Goal: Use online tool/utility: Utilize a website feature to perform a specific function

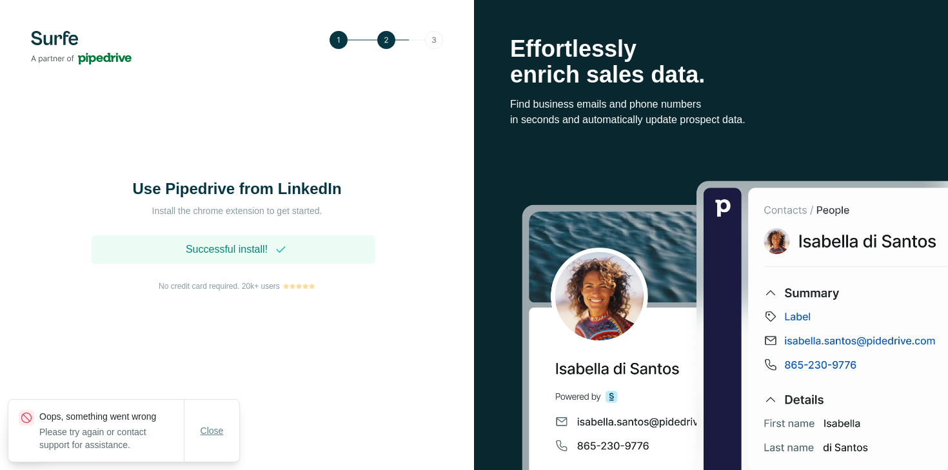
click at [215, 435] on span "Close" at bounding box center [212, 430] width 23 height 13
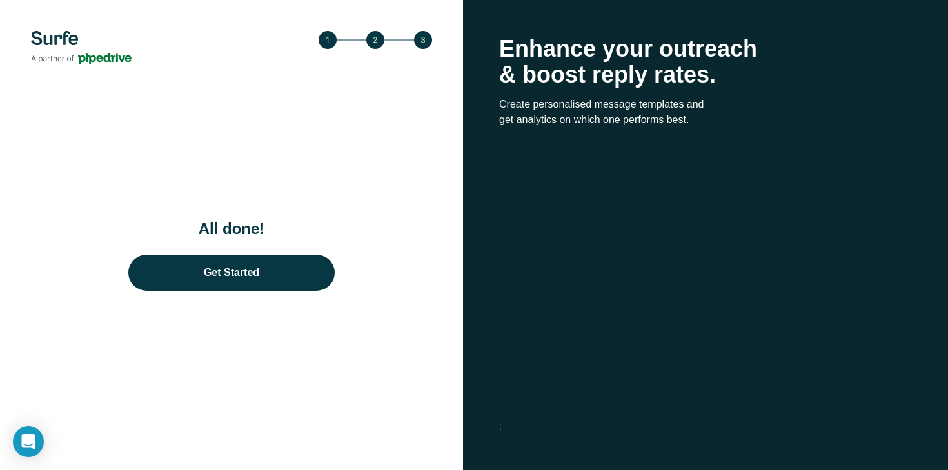
click at [357, 35] on img at bounding box center [375, 40] width 113 height 18
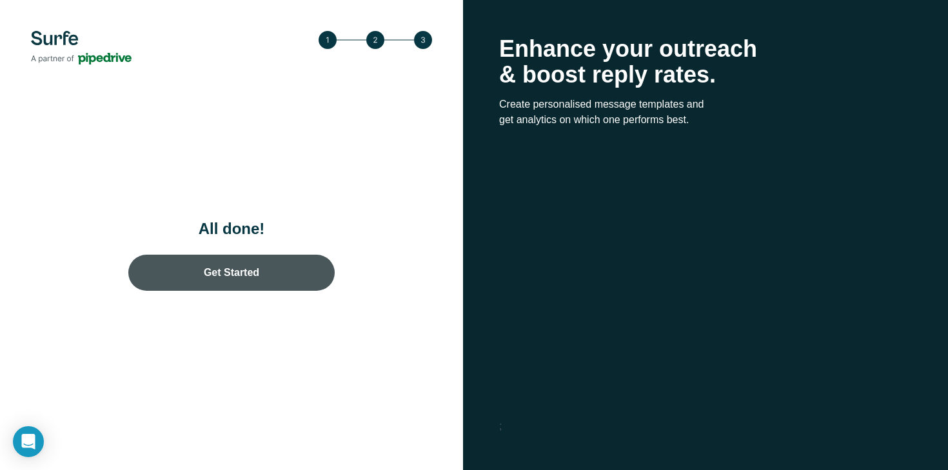
click at [266, 267] on link "Get Started" at bounding box center [231, 273] width 206 height 36
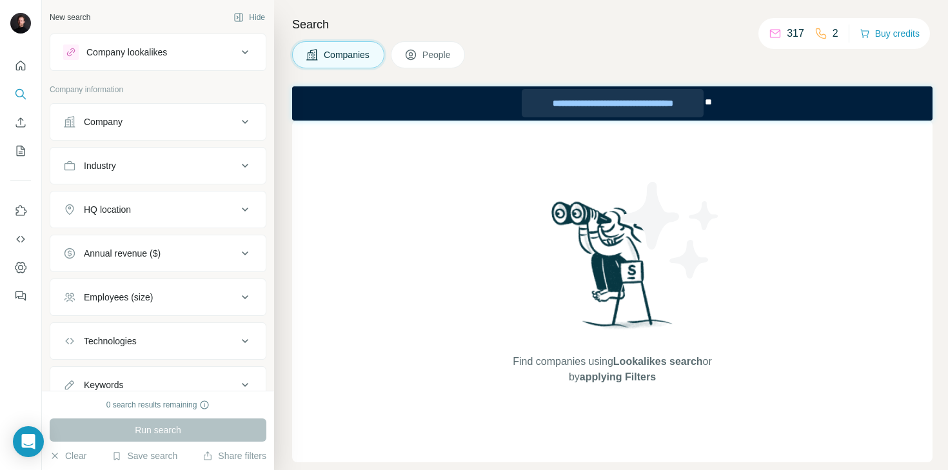
click at [645, 104] on div "**********" at bounding box center [613, 103] width 182 height 28
click at [328, 55] on span "Companies" at bounding box center [347, 54] width 47 height 13
click at [183, 52] on div "Company lookalikes" at bounding box center [150, 51] width 174 height 15
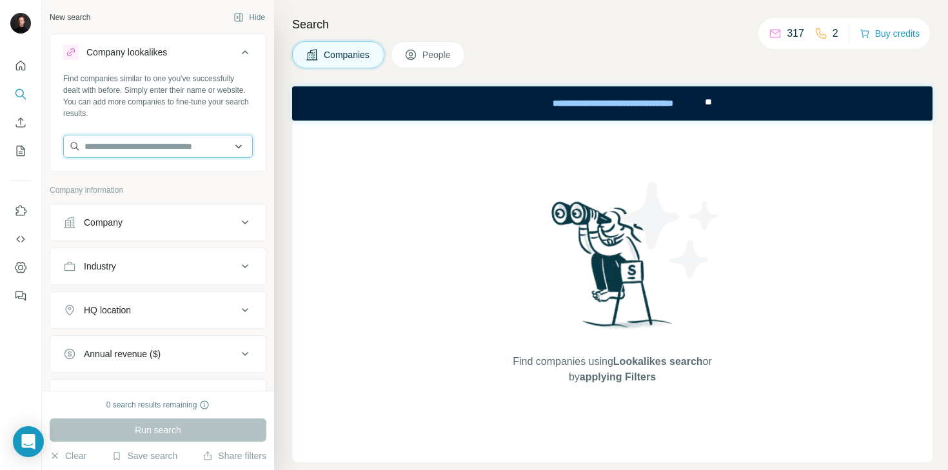
click at [166, 145] on input "text" at bounding box center [158, 146] width 190 height 23
click at [220, 150] on input "**********" at bounding box center [158, 146] width 190 height 23
paste input "**********"
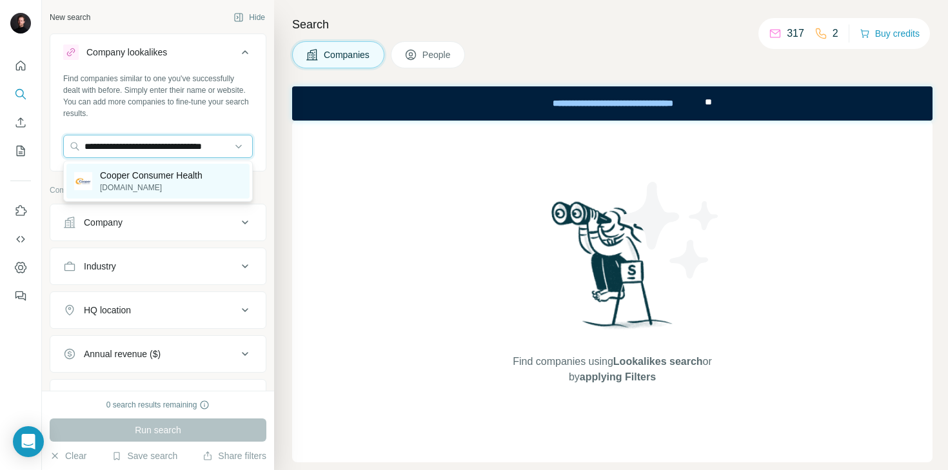
type input "**********"
click at [180, 181] on p "Cooper Consumer Health" at bounding box center [151, 175] width 103 height 13
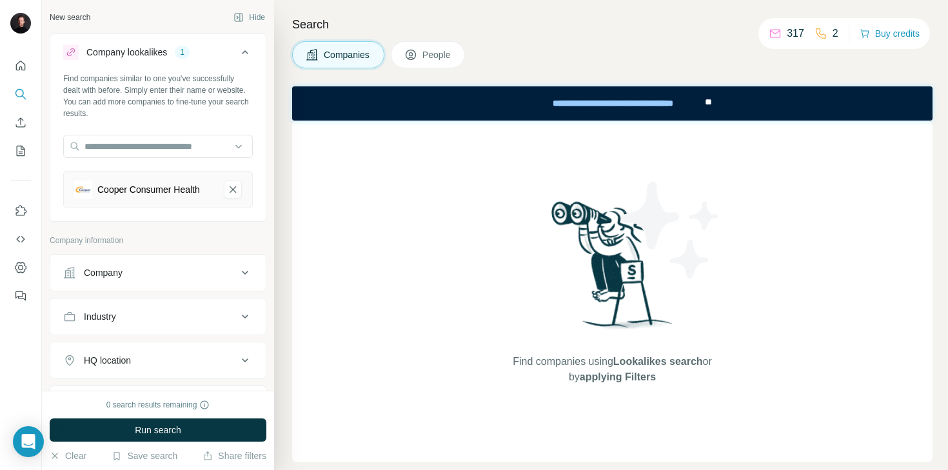
scroll to position [0, 0]
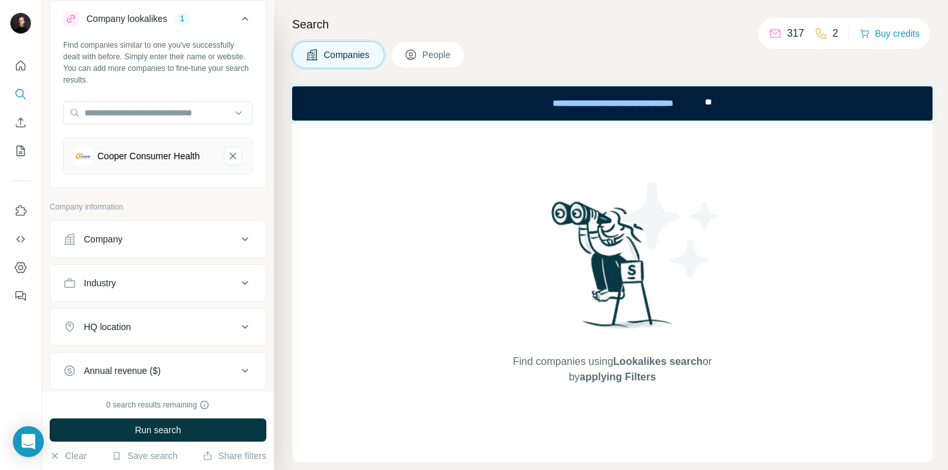
scroll to position [41, 0]
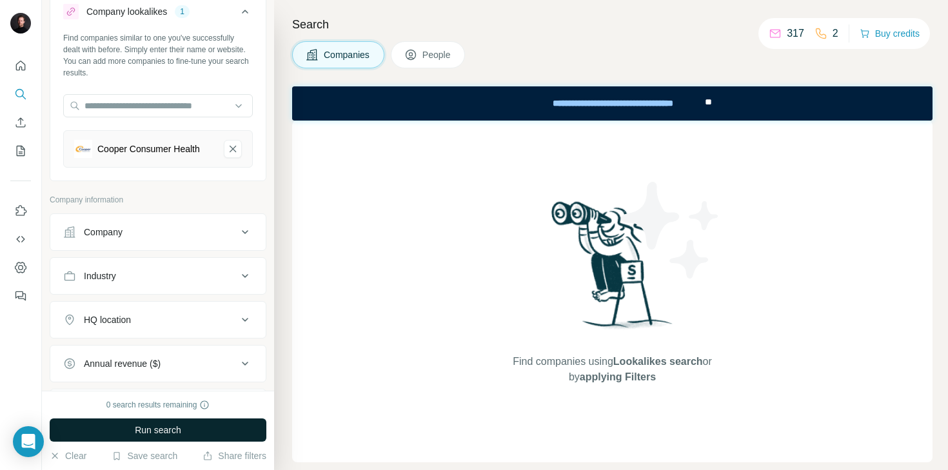
click at [180, 433] on span "Run search" at bounding box center [158, 430] width 46 height 13
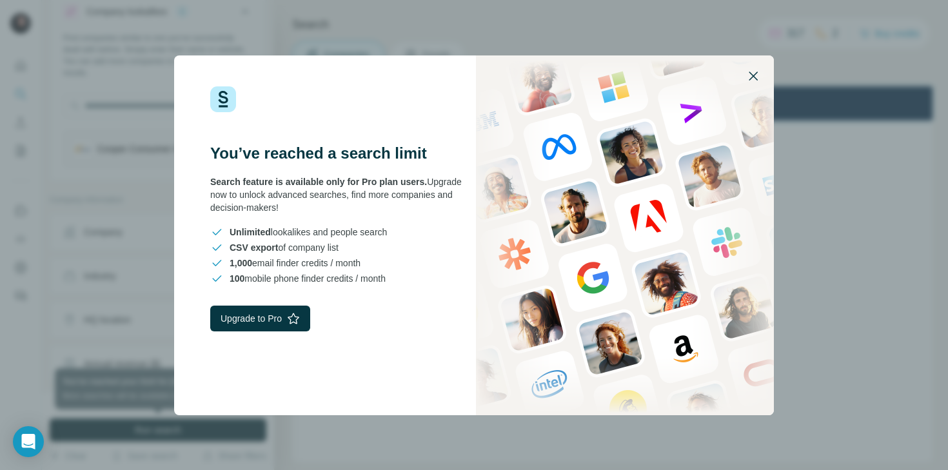
click at [746, 77] on icon "button" at bounding box center [752, 75] width 15 height 15
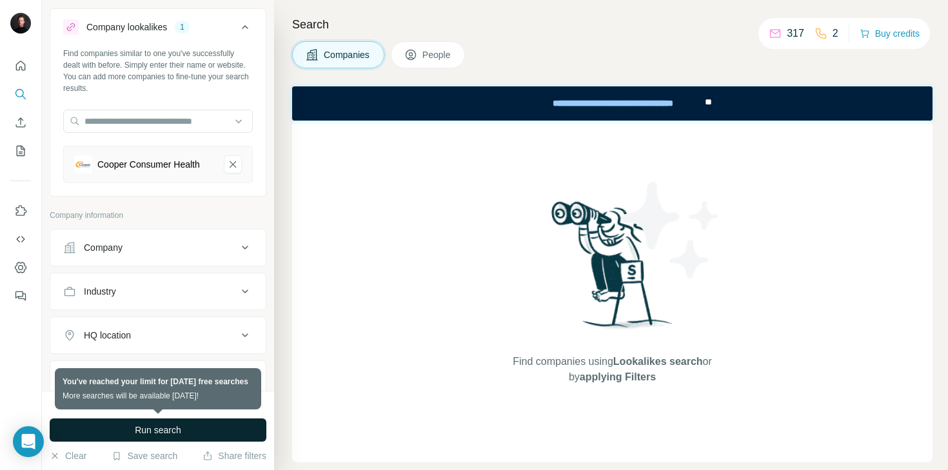
scroll to position [0, 0]
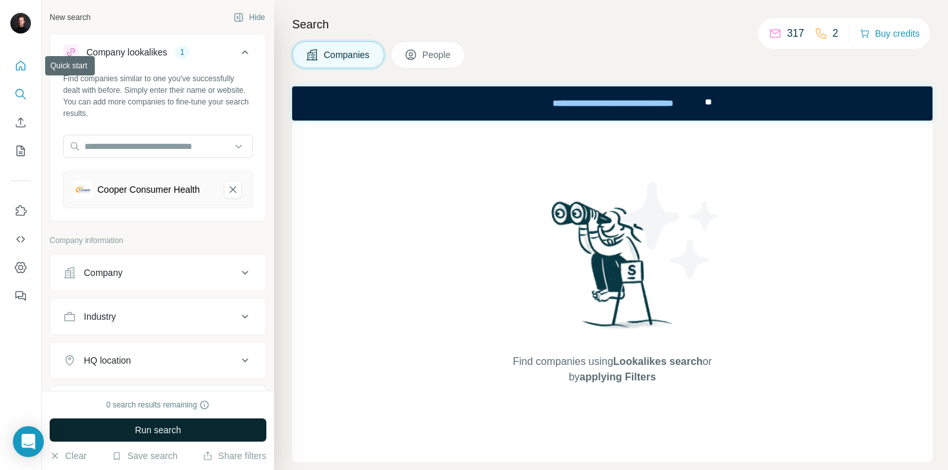
click at [17, 64] on icon "Quick start" at bounding box center [20, 65] width 13 height 13
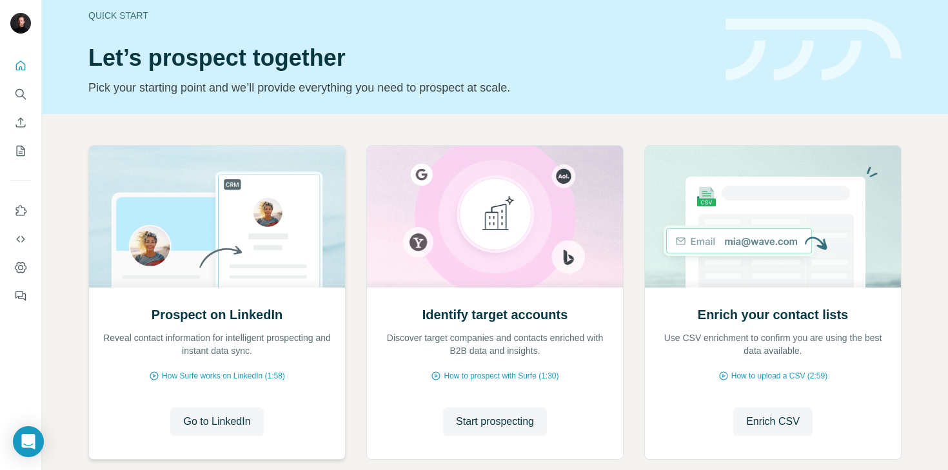
scroll to position [12, 0]
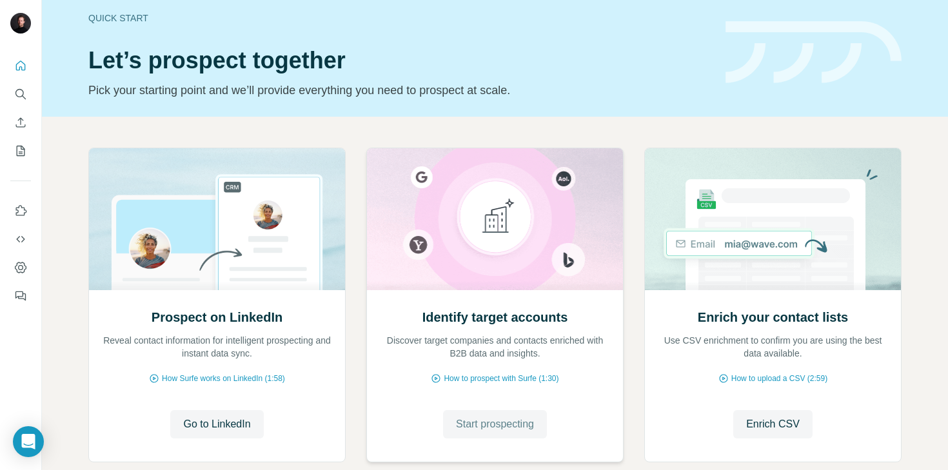
click at [496, 423] on span "Start prospecting" at bounding box center [495, 424] width 78 height 15
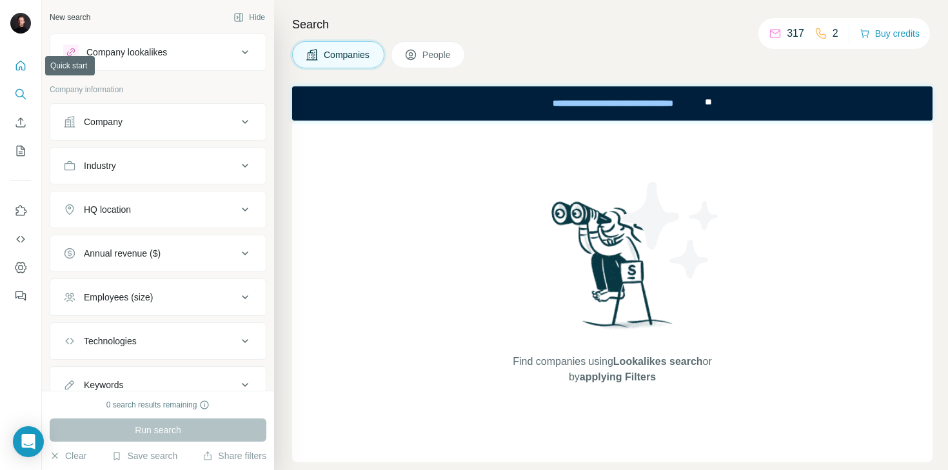
click at [19, 70] on icon "Quick start" at bounding box center [21, 66] width 10 height 10
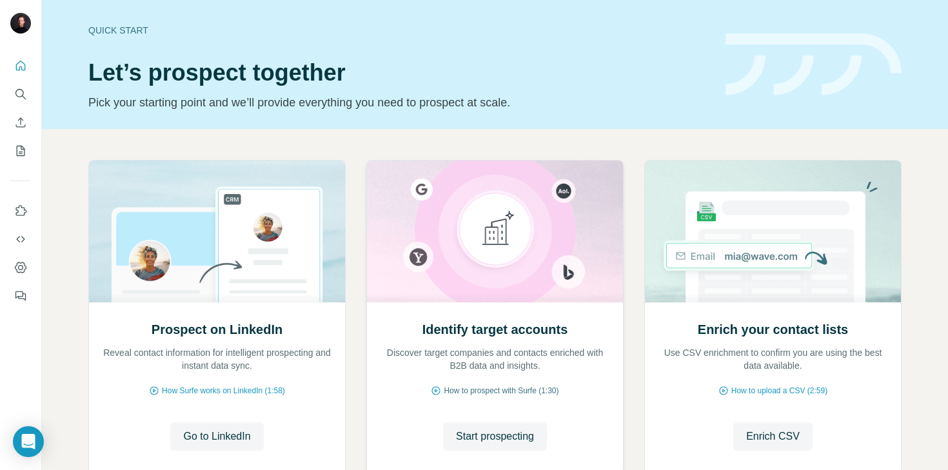
click at [491, 392] on span "How to prospect with Surfe (1:30)" at bounding box center [501, 391] width 115 height 12
